Goal: Task Accomplishment & Management: Use online tool/utility

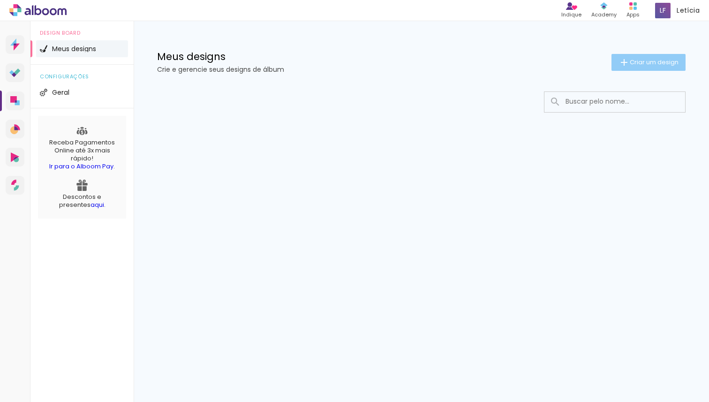
click at [653, 67] on paper-button "Criar um design" at bounding box center [648, 62] width 74 height 17
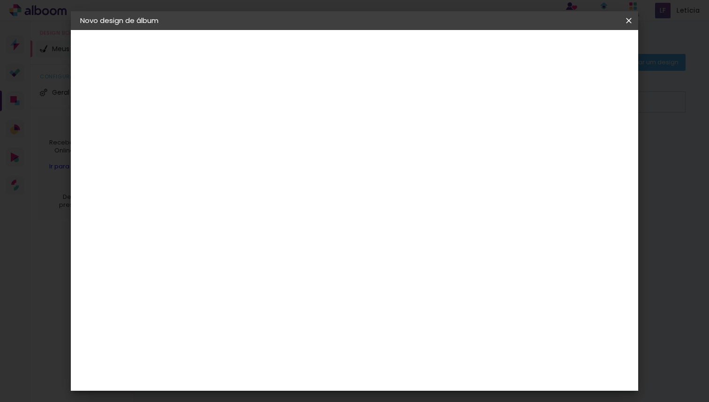
click at [233, 132] on input at bounding box center [233, 126] width 0 height 15
click at [233, 126] on input "[PERSON_NAME] 15 anos" at bounding box center [233, 126] width 0 height 15
type input "[PERSON_NAME] | 15 anos"
type paper-input "[PERSON_NAME] | 15 anos"
click at [0, 0] on slot "Avançar" at bounding box center [0, 0] width 0 height 0
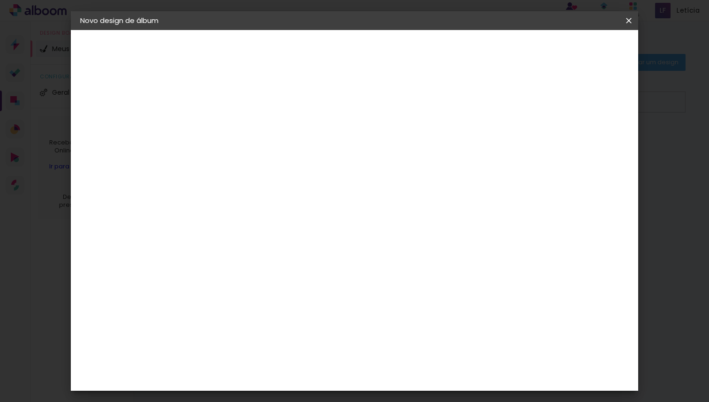
click at [279, 179] on input at bounding box center [257, 179] width 95 height 12
click at [305, 143] on input at bounding box center [257, 145] width 95 height 12
type input "g"
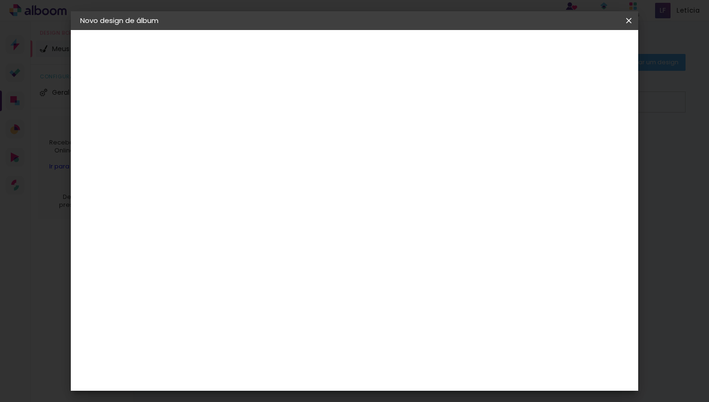
scroll to position [0, 0]
type input "G"
type input "F"
type input "g"
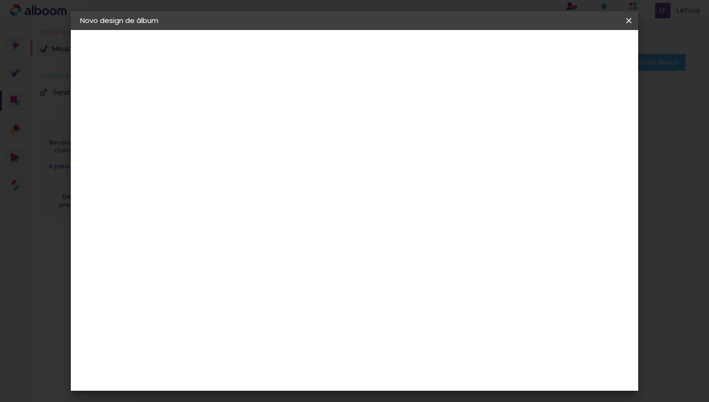
type paper-input "g"
click at [294, 199] on paper-item "Grupo Foto Sul" at bounding box center [251, 215] width 88 height 32
click at [389, 145] on paper-item "Tamanho Livre" at bounding box center [347, 142] width 83 height 21
click at [0, 0] on slot "Tamanho Livre" at bounding box center [0, 0] width 0 height 0
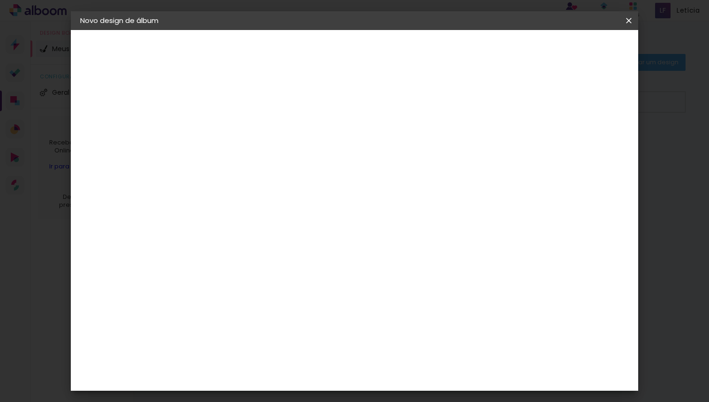
click at [389, 239] on album-spec-supplier-section at bounding box center [298, 409] width 182 height 637
click at [259, 185] on paper-input-container "g" at bounding box center [251, 178] width 88 height 21
click at [384, 192] on div "Sugerir uma encadernadora" at bounding box center [355, 195] width 58 height 15
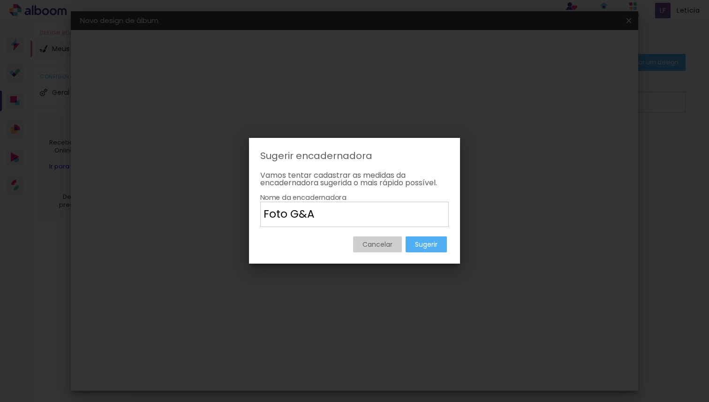
drag, startPoint x: 291, startPoint y: 215, endPoint x: 242, endPoint y: 212, distance: 48.8
click at [242, 212] on body "link( href="../../bower_components/polymer/polymer.html" rel="import" ) picture…" at bounding box center [354, 201] width 709 height 402
type input "G&A"
type paper-input "G&A"
type input "Grupo G&A"
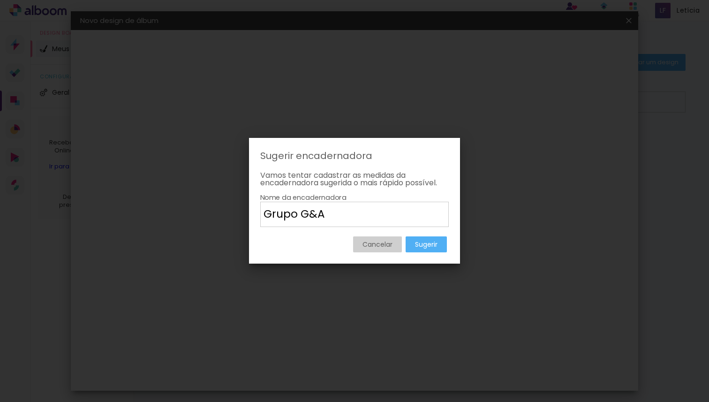
type paper-input "Grupo G&A"
click at [0, 0] on slot "Sugerir" at bounding box center [0, 0] width 0 height 0
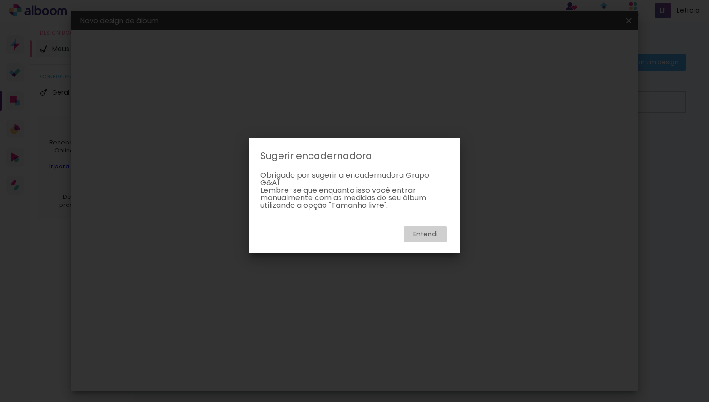
click at [0, 0] on slot "Entendi" at bounding box center [0, 0] width 0 height 0
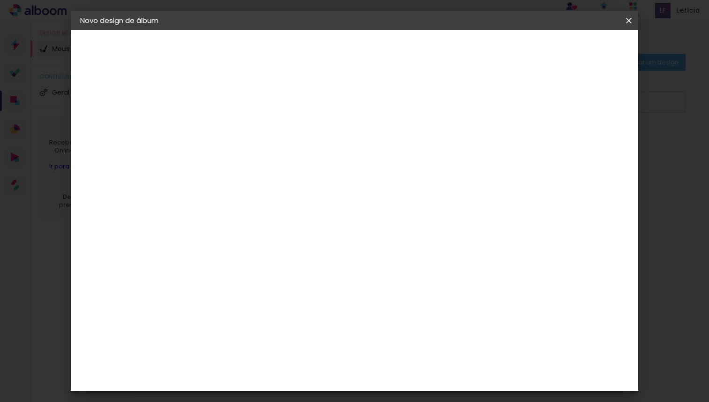
click at [0, 0] on slot "Tamanho Livre" at bounding box center [0, 0] width 0 height 0
click at [0, 0] on slot "Avançar" at bounding box center [0, 0] width 0 height 0
click at [216, 211] on div "cm" at bounding box center [221, 210] width 11 height 14
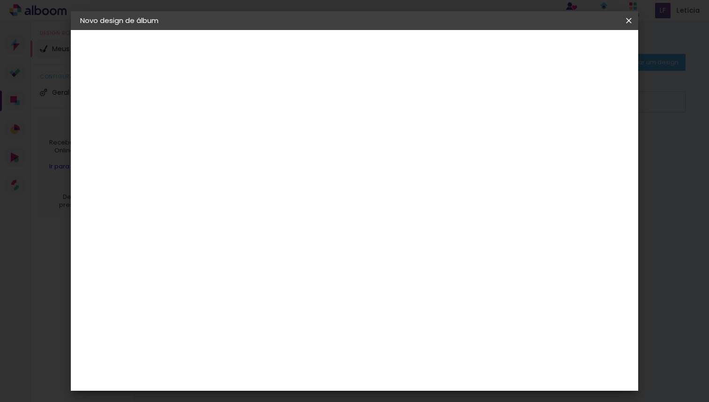
click at [207, 207] on input "30" at bounding box center [204, 210] width 24 height 14
click at [213, 209] on input "30" at bounding box center [204, 210] width 24 height 14
type input "3"
type input "20"
type paper-input "20"
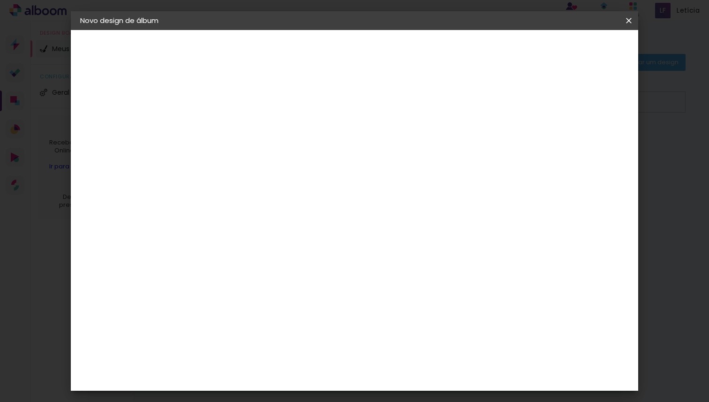
click at [322, 141] on span "30" at bounding box center [324, 147] width 15 height 14
click at [327, 143] on span "30" at bounding box center [324, 147] width 15 height 14
click at [467, 316] on div "cm" at bounding box center [411, 316] width 325 height 33
click at [523, 105] on div at bounding box center [519, 108] width 8 height 8
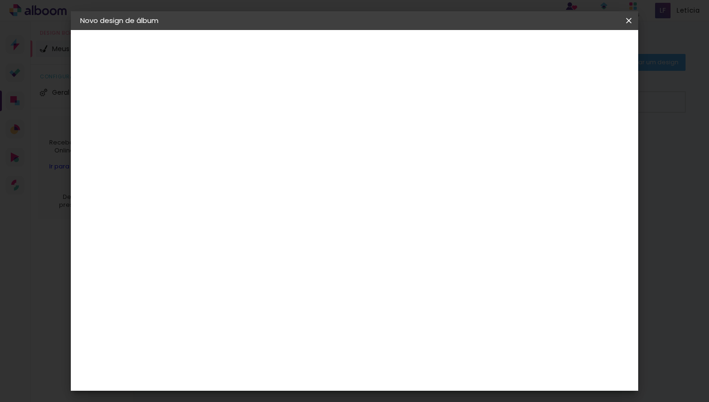
type paper-checkbox "on"
click at [247, 101] on paper-input-container "Espaço entre fotos 2 mm" at bounding box center [235, 108] width 54 height 21
type input "3"
type paper-input "3"
click at [240, 105] on input "3" at bounding box center [227, 108] width 32 height 12
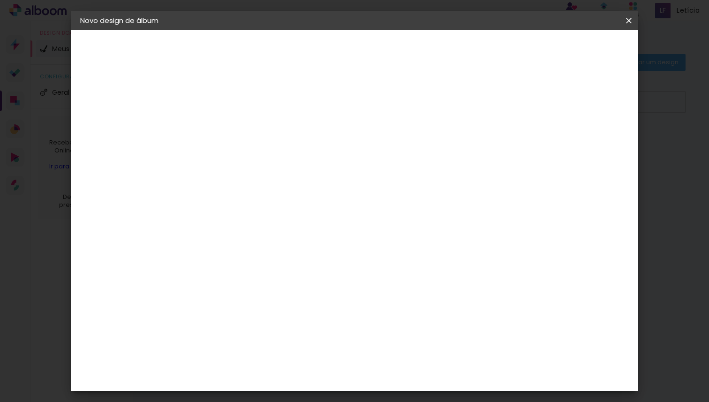
type input "2"
type paper-input "2"
click at [241, 112] on input "2" at bounding box center [227, 108] width 32 height 12
type input "1"
type paper-input "1"
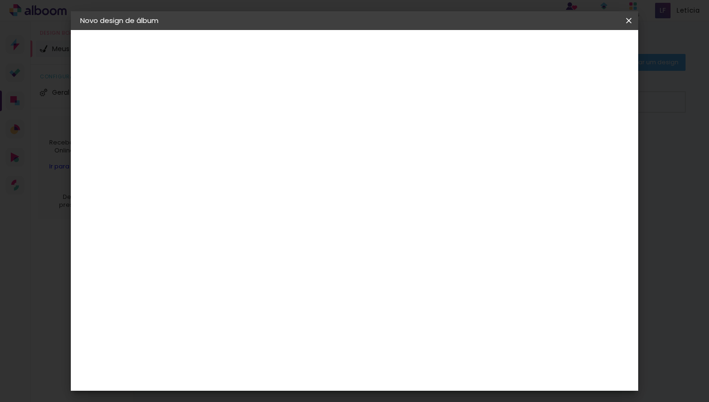
click at [241, 112] on input "1" at bounding box center [227, 108] width 32 height 12
type input "0"
type paper-input "0"
click at [241, 112] on input "0" at bounding box center [227, 108] width 32 height 12
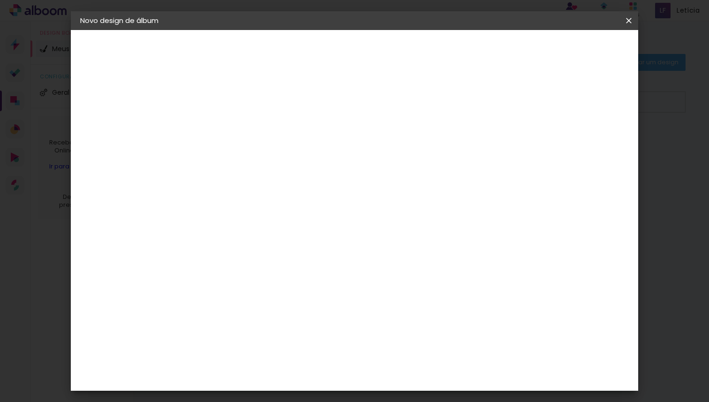
click at [240, 107] on input "0" at bounding box center [227, 108] width 32 height 12
type input "1"
type paper-input "1"
click at [240, 105] on input "1" at bounding box center [227, 108] width 32 height 12
type input "2"
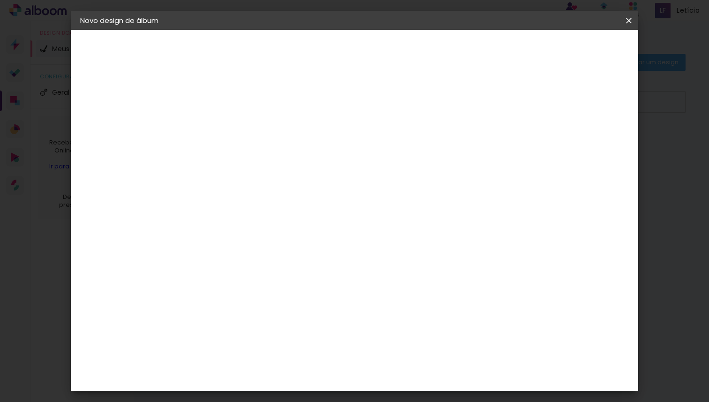
type paper-input "2"
click at [240, 105] on input "2" at bounding box center [227, 108] width 32 height 12
type input "3"
type paper-input "3"
click at [240, 105] on input "3" at bounding box center [227, 108] width 32 height 12
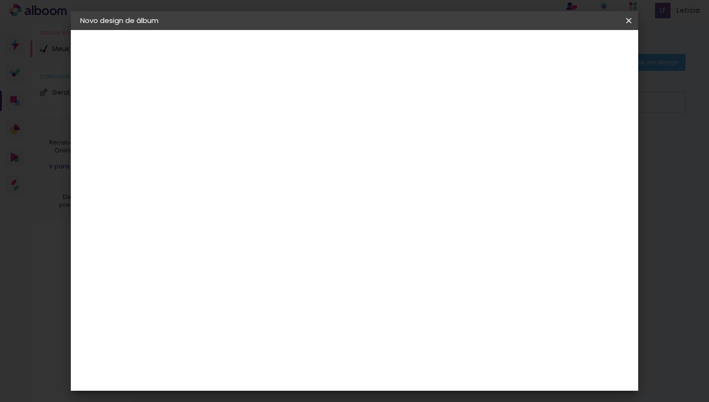
type input "4"
type paper-input "4"
click at [240, 105] on input "4" at bounding box center [227, 108] width 32 height 12
type input "5"
type paper-input "5"
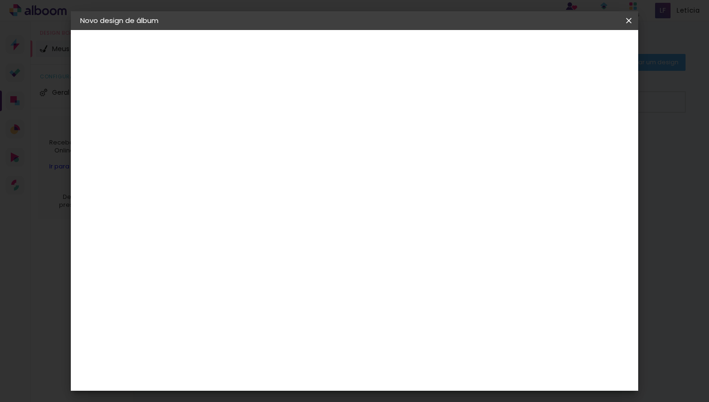
click at [240, 105] on input "5" at bounding box center [227, 108] width 32 height 12
type input "4"
type paper-input "4"
click at [241, 112] on input "4" at bounding box center [227, 108] width 32 height 12
type input "3"
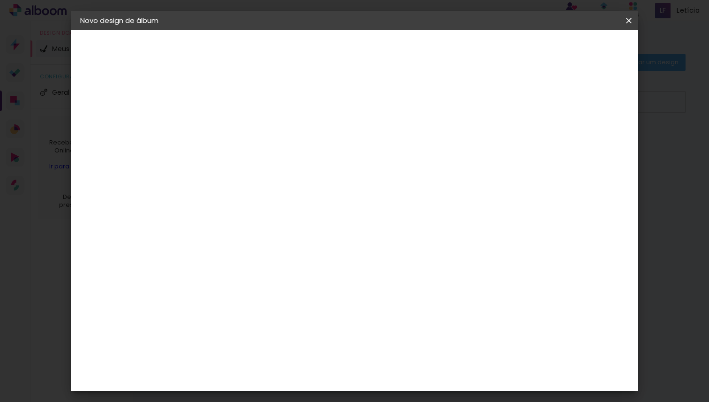
type paper-input "3"
click at [241, 112] on input "3" at bounding box center [227, 108] width 32 height 12
type input "2"
type paper-input "2"
click at [241, 112] on input "2" at bounding box center [227, 108] width 32 height 12
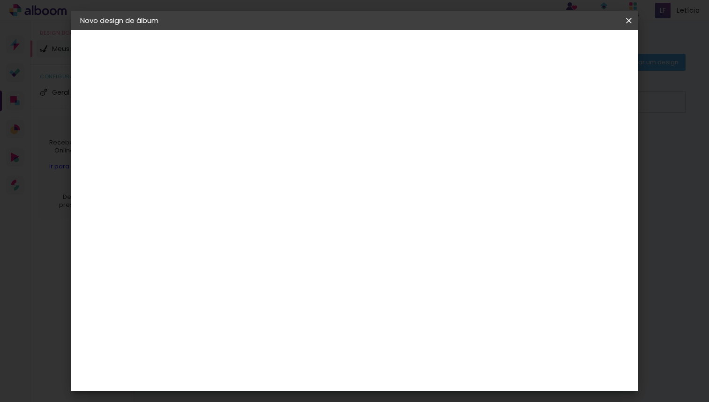
type input "3"
type paper-input "3"
click at [241, 106] on input "3" at bounding box center [227, 108] width 32 height 12
type input "2"
type paper-input "2"
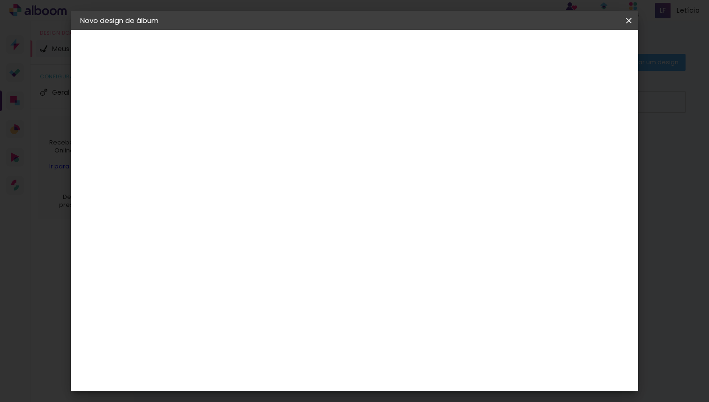
click at [241, 110] on input "2" at bounding box center [227, 108] width 32 height 12
click at [539, 95] on div "mm Mostrar sangria" at bounding box center [393, 74] width 400 height 89
click at [332, 114] on span "cm" at bounding box center [337, 117] width 11 height 14
drag, startPoint x: 324, startPoint y: 116, endPoint x: 254, endPoint y: 190, distance: 101.5
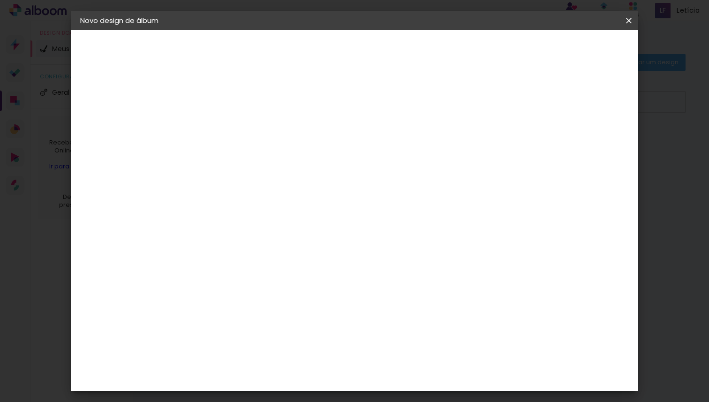
click at [324, 117] on span "30" at bounding box center [324, 117] width 15 height 14
click at [225, 118] on div "30 cm cm cm mm A maioria das encadernadoras sugere 5mm de sangria." at bounding box center [393, 80] width 400 height 75
click at [570, 52] on span "Iniciar design" at bounding box center [548, 49] width 43 height 7
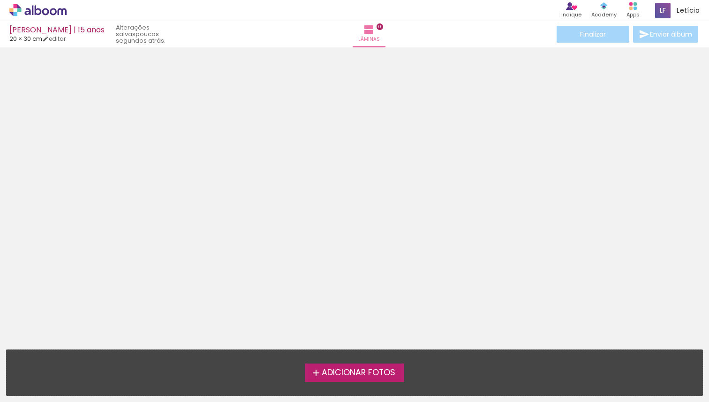
click at [350, 369] on span "Adicionar Fotos" at bounding box center [359, 373] width 74 height 8
click at [0, 0] on input "file" at bounding box center [0, 0] width 0 height 0
